Goal: Transaction & Acquisition: Purchase product/service

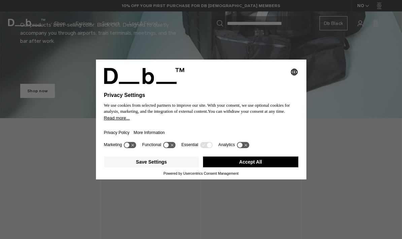
scroll to position [201, 0]
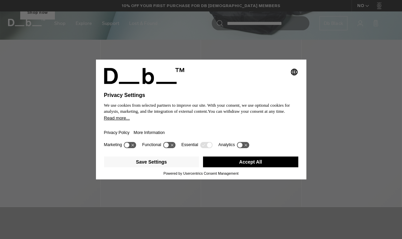
click at [283, 167] on button "Accept All" at bounding box center [250, 161] width 95 height 11
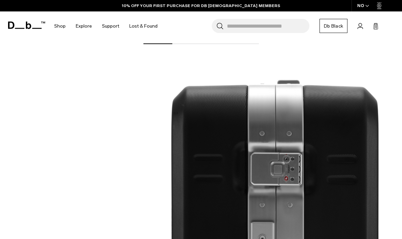
scroll to position [638, 0]
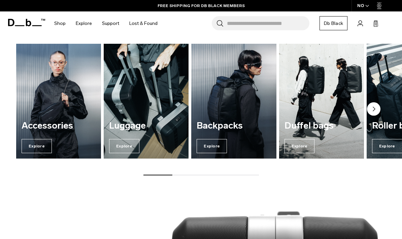
click at [254, 142] on div "Backpacks Explore" at bounding box center [233, 136] width 85 height 43
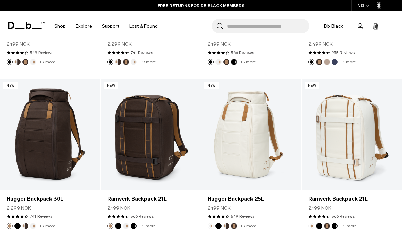
scroll to position [249, 0]
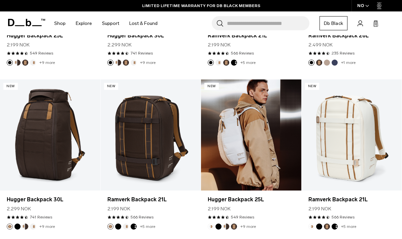
click at [279, 144] on link "Hugger Backpack 25L" at bounding box center [251, 134] width 100 height 111
